Goal: Information Seeking & Learning: Find specific fact

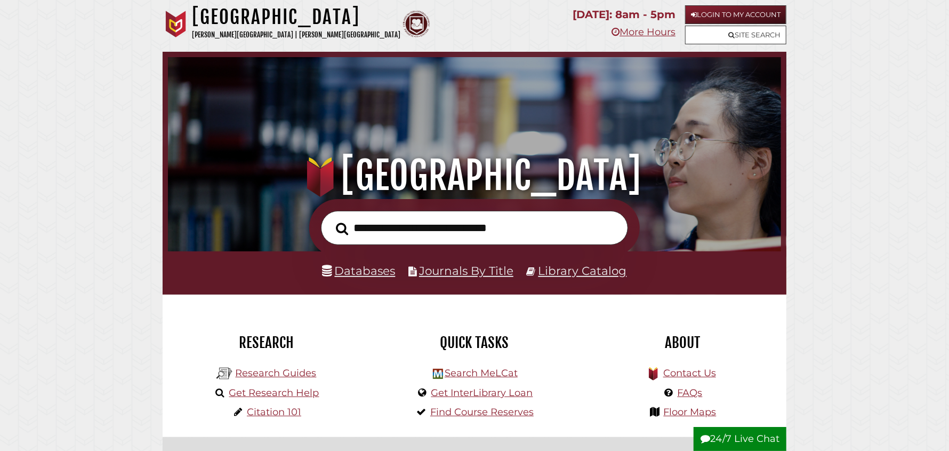
scroll to position [202, 608]
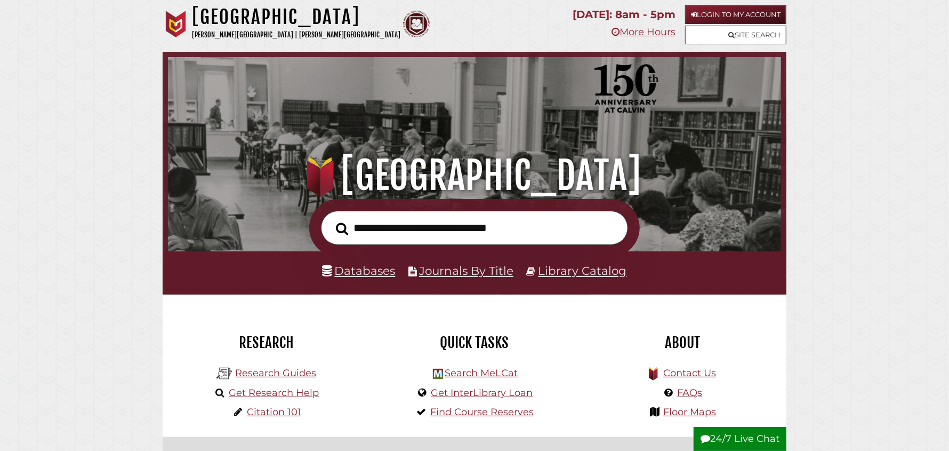
scroll to position [202, 608]
click at [654, 37] on link "More Hours" at bounding box center [644, 32] width 64 height 12
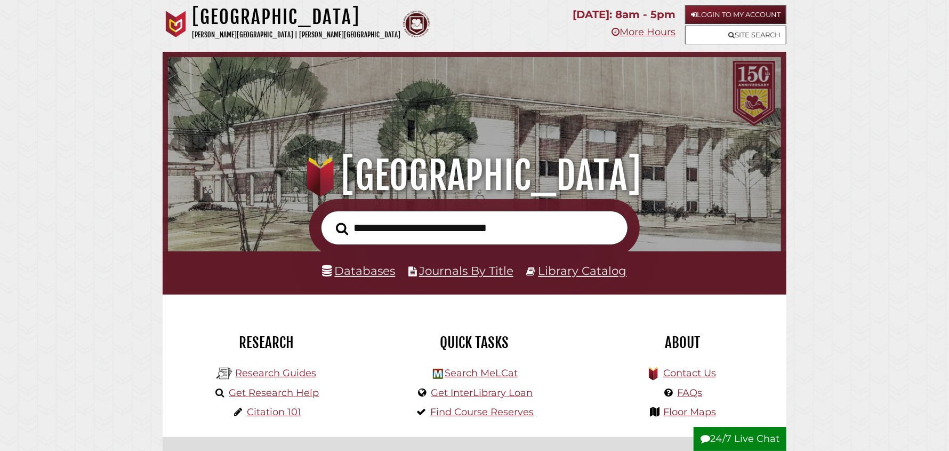
scroll to position [202, 608]
click at [371, 226] on input "text" at bounding box center [474, 228] width 307 height 35
type input "**********"
click at [331, 219] on button "Search" at bounding box center [342, 228] width 23 height 19
